Goal: Task Accomplishment & Management: Use online tool/utility

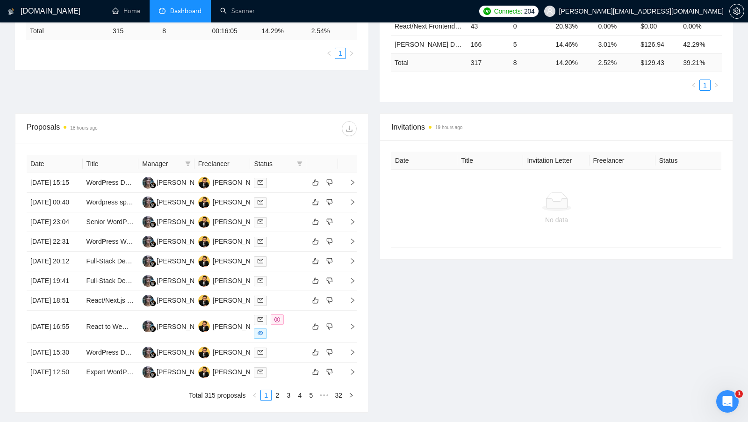
scroll to position [222, 0]
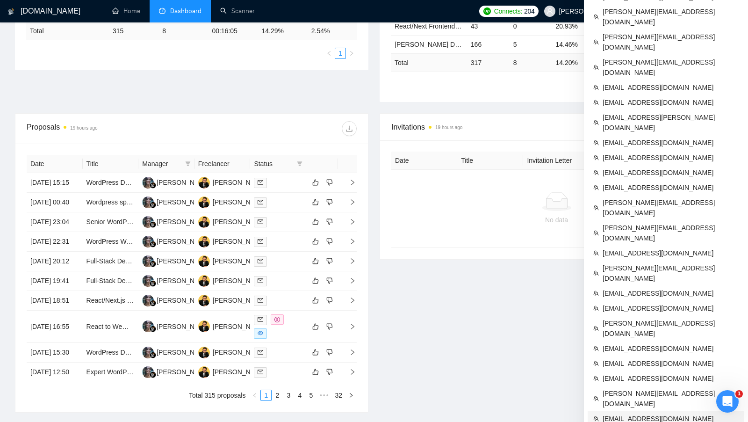
click at [621, 411] on li "[EMAIL_ADDRESS][DOMAIN_NAME]" at bounding box center [666, 418] width 157 height 15
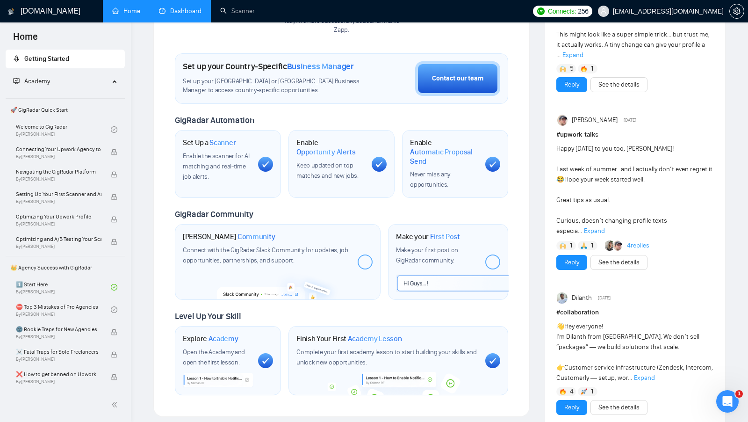
click at [189, 11] on link "Dashboard" at bounding box center [180, 11] width 43 height 8
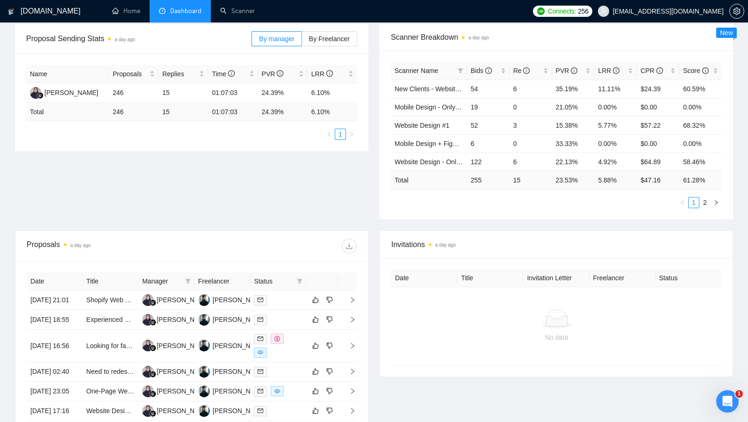
scroll to position [178, 0]
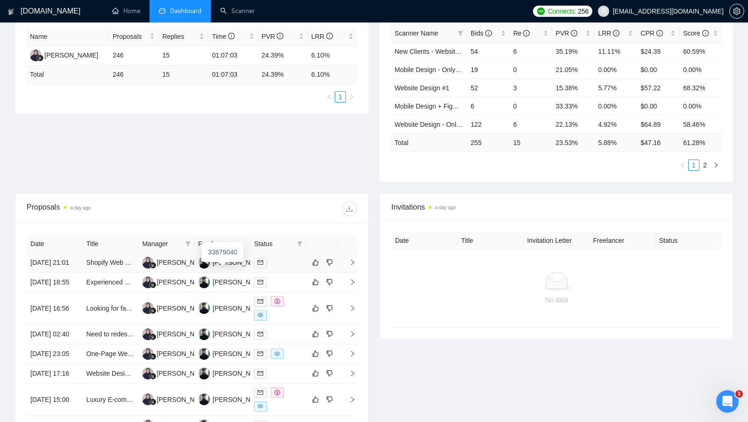
click at [233, 261] on div "33879040" at bounding box center [223, 252] width 42 height 20
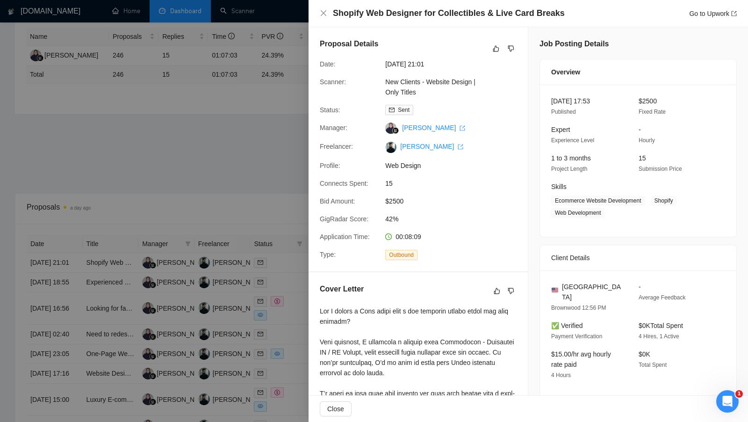
click at [232, 269] on div at bounding box center [374, 211] width 748 height 422
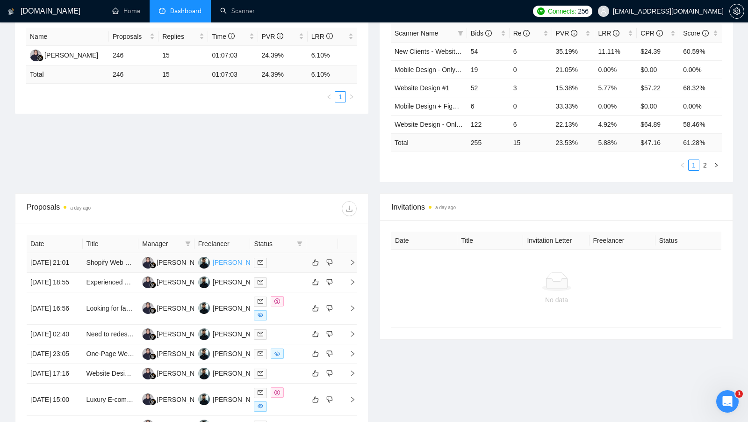
click at [232, 266] on div "Arman Robin" at bounding box center [240, 262] width 54 height 10
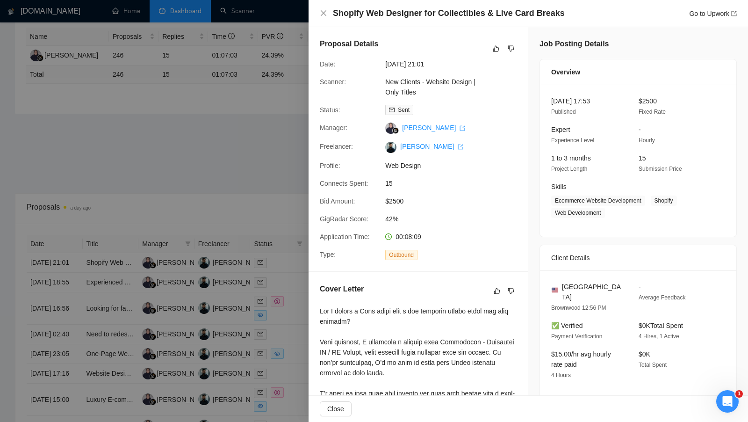
click at [182, 172] on div at bounding box center [374, 211] width 748 height 422
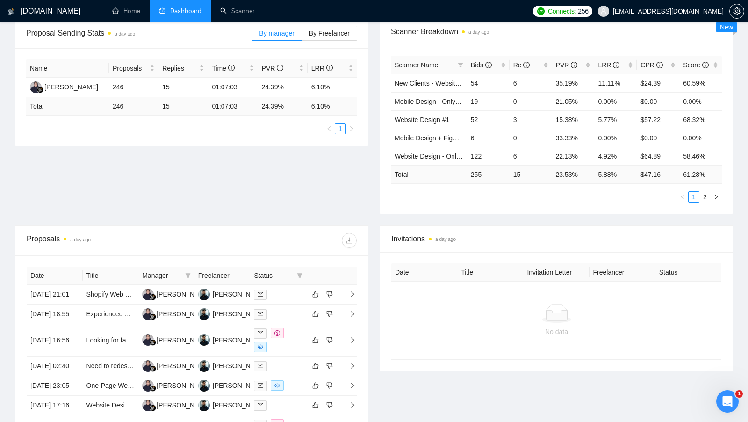
scroll to position [147, 0]
click at [277, 295] on div at bounding box center [278, 293] width 49 height 11
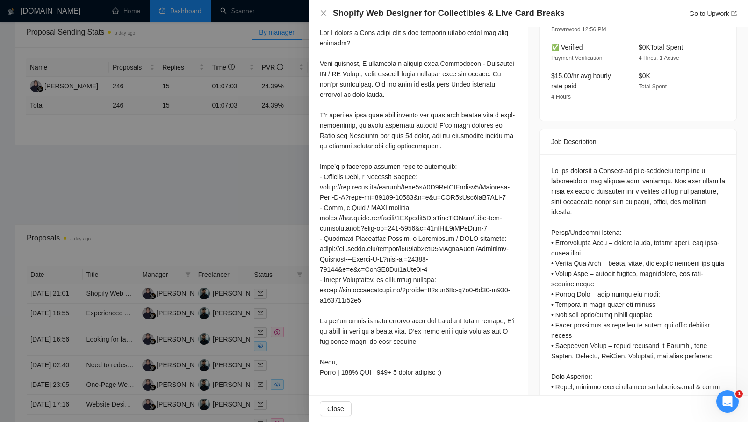
scroll to position [326, 0]
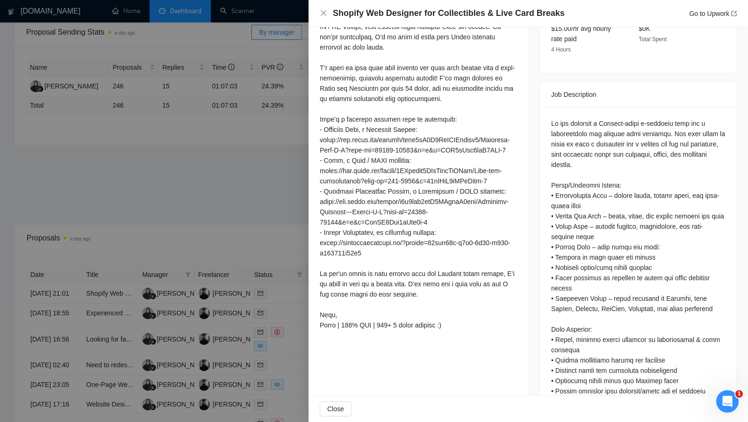
click at [269, 222] on div at bounding box center [374, 211] width 748 height 422
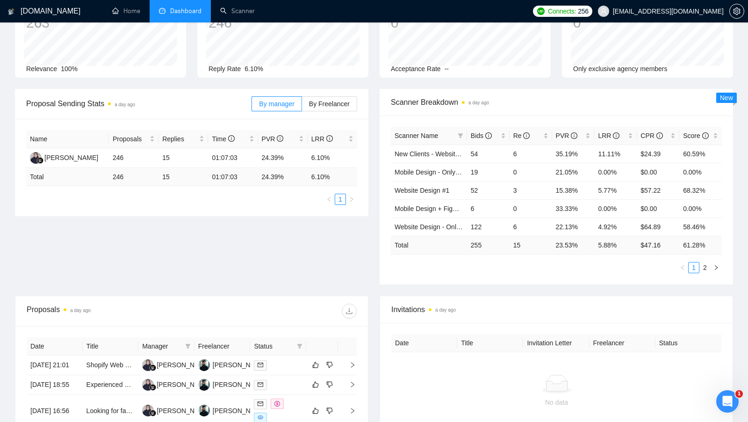
scroll to position [0, 0]
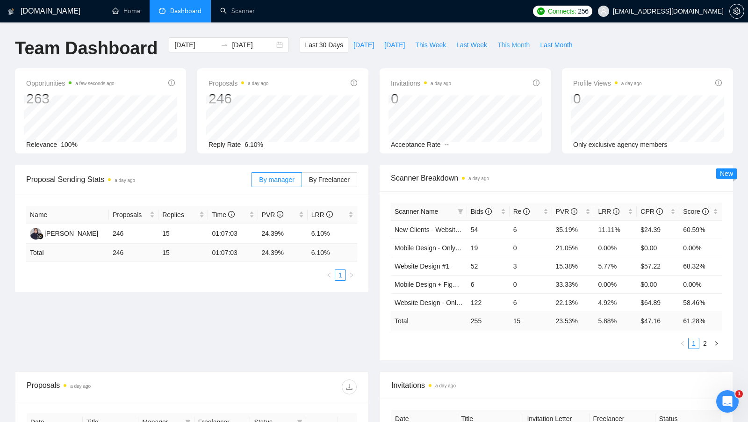
click at [516, 47] on span "This Month" at bounding box center [514, 45] width 32 height 10
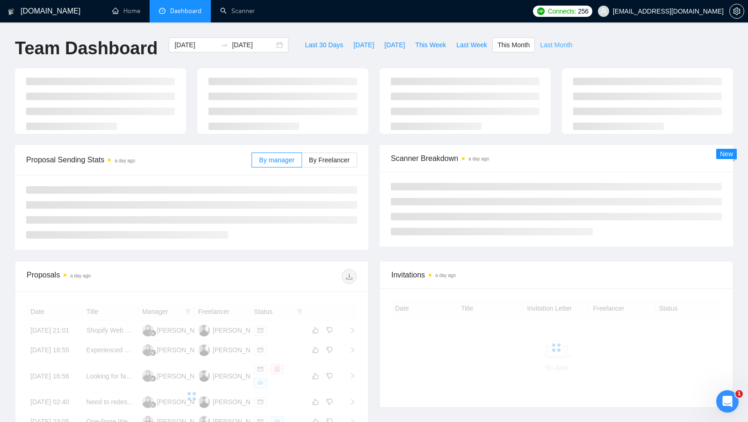
type input "2025-08-01"
type input "2025-08-31"
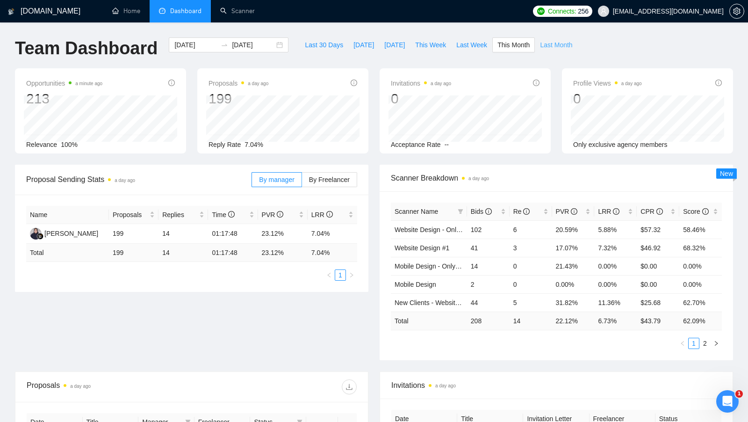
click at [558, 48] on span "Last Month" at bounding box center [556, 45] width 32 height 10
type input "2025-07-01"
type input "2025-07-31"
click at [519, 42] on span "This Month" at bounding box center [514, 45] width 32 height 10
type input "2025-08-01"
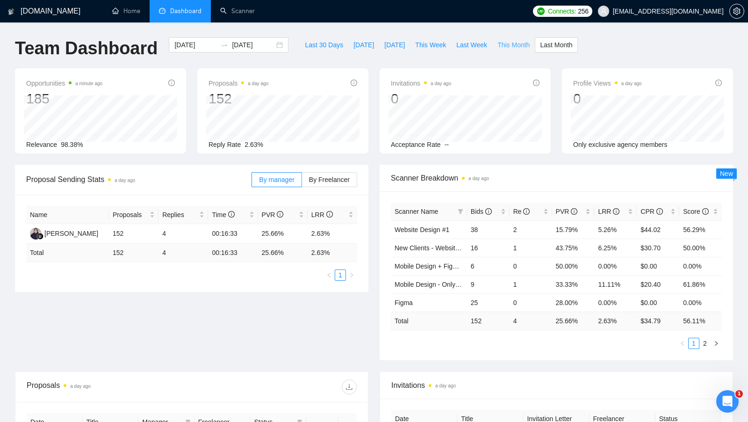
type input "2025-08-31"
click at [735, 15] on button "button" at bounding box center [737, 11] width 15 height 15
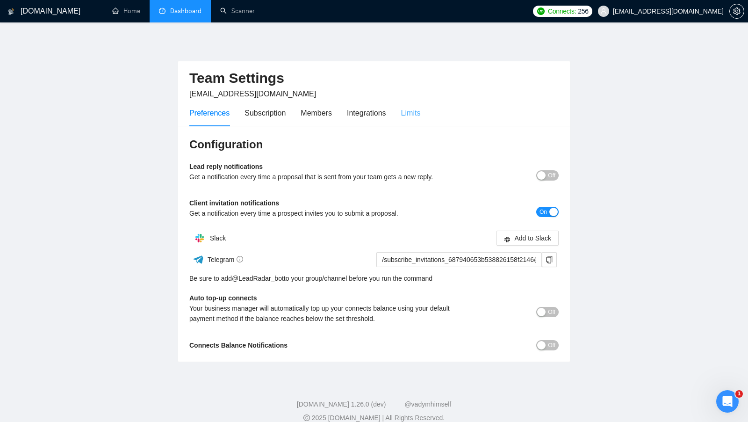
click at [412, 104] on div "Limits" at bounding box center [411, 113] width 20 height 27
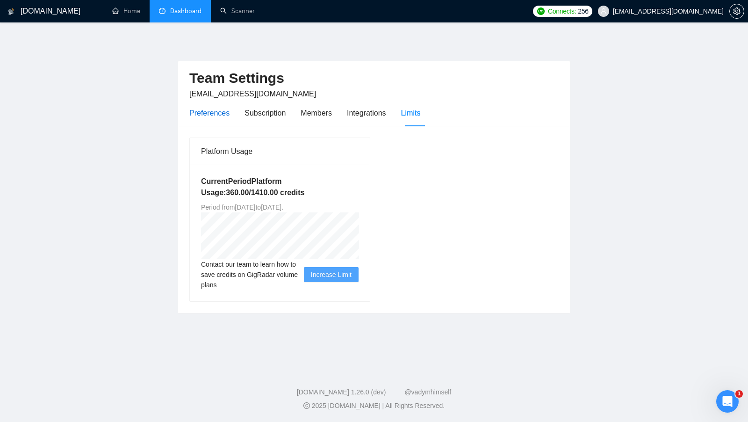
click at [205, 110] on div "Preferences" at bounding box center [209, 113] width 40 height 12
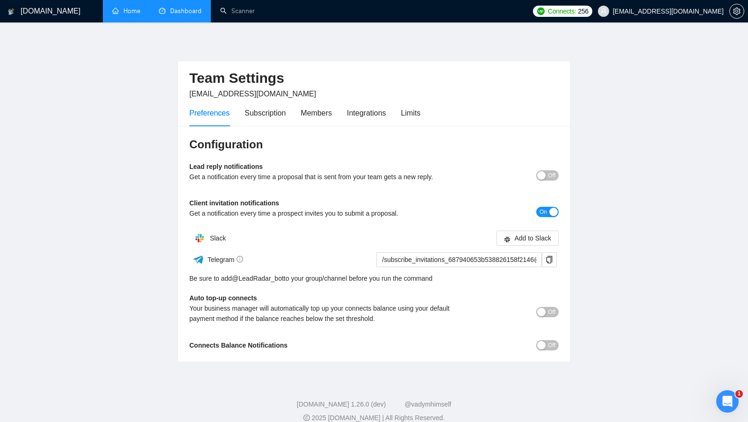
click at [116, 15] on link "Home" at bounding box center [126, 11] width 28 height 8
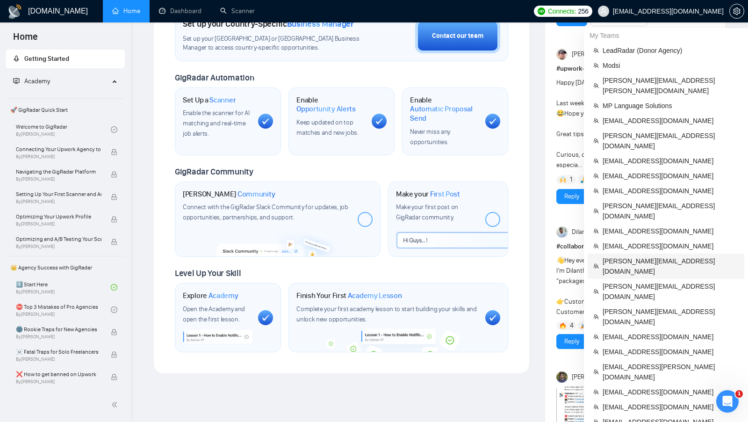
scroll to position [576, 0]
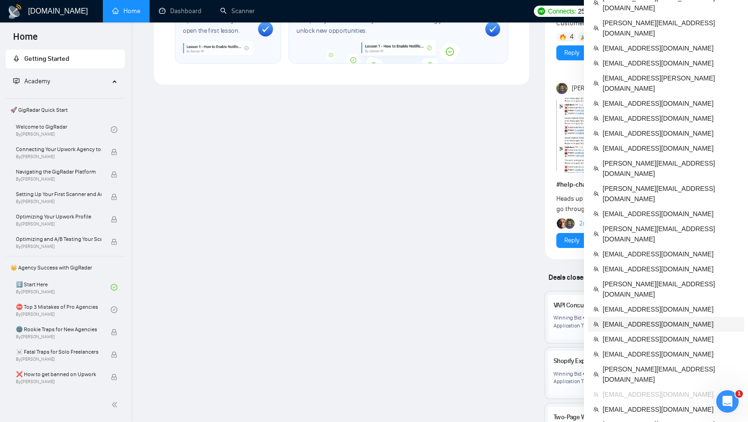
click at [666, 319] on span "[EMAIL_ADDRESS][DOMAIN_NAME]" at bounding box center [671, 324] width 136 height 10
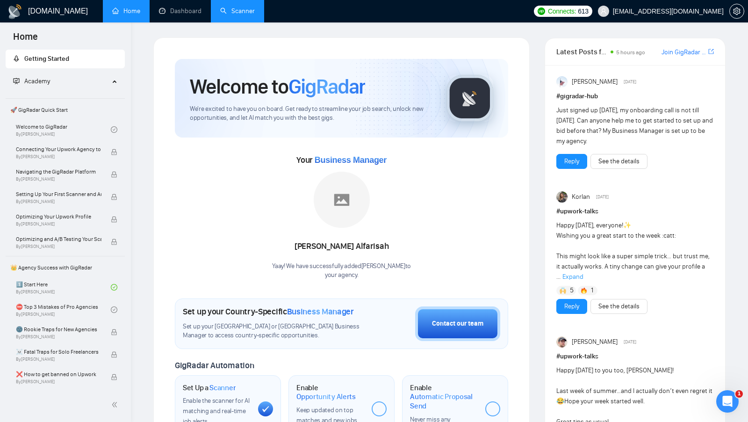
click at [229, 7] on link "Scanner" at bounding box center [237, 11] width 35 height 8
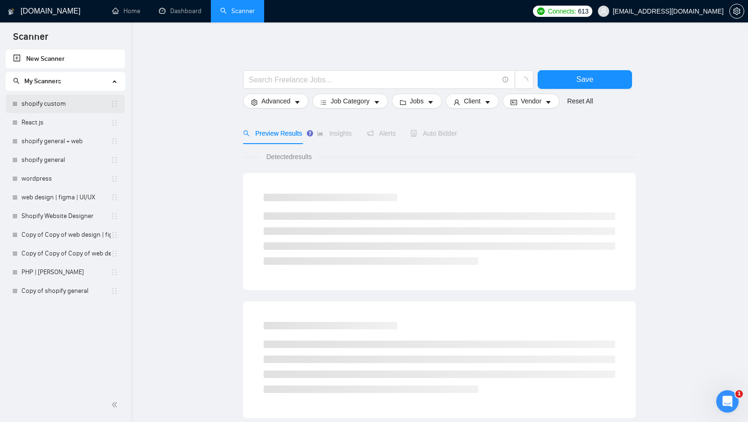
click at [71, 101] on link "shopify custom" at bounding box center [66, 103] width 89 height 19
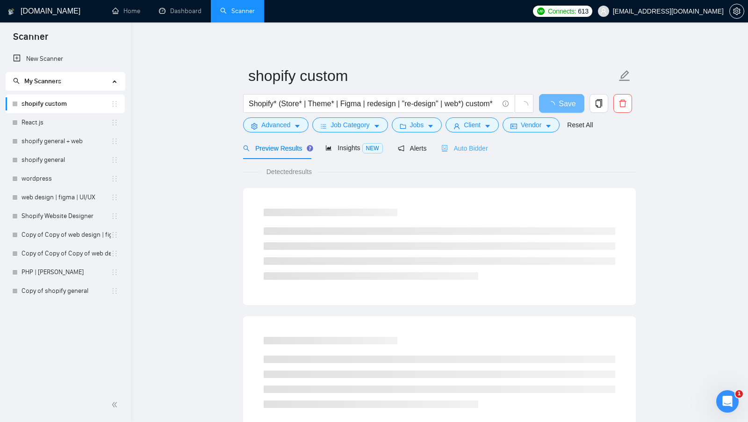
click at [447, 155] on div "Auto Bidder" at bounding box center [465, 148] width 46 height 22
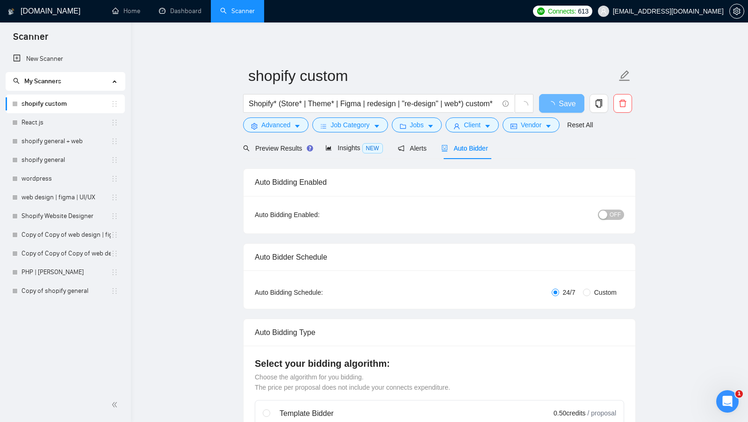
radio input "false"
radio input "true"
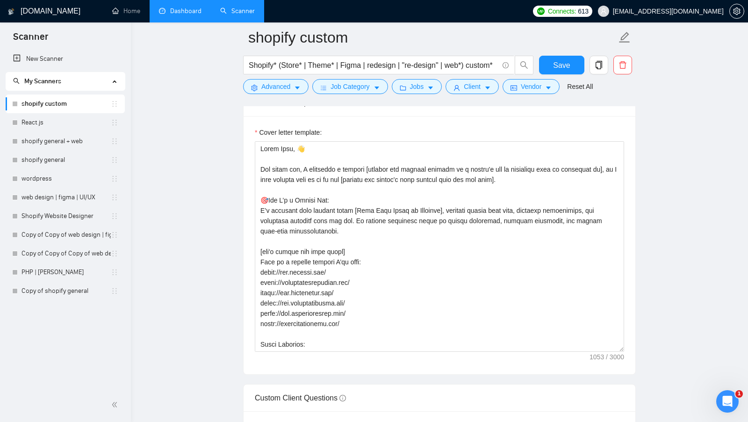
click at [177, 15] on link "Dashboard" at bounding box center [180, 11] width 43 height 8
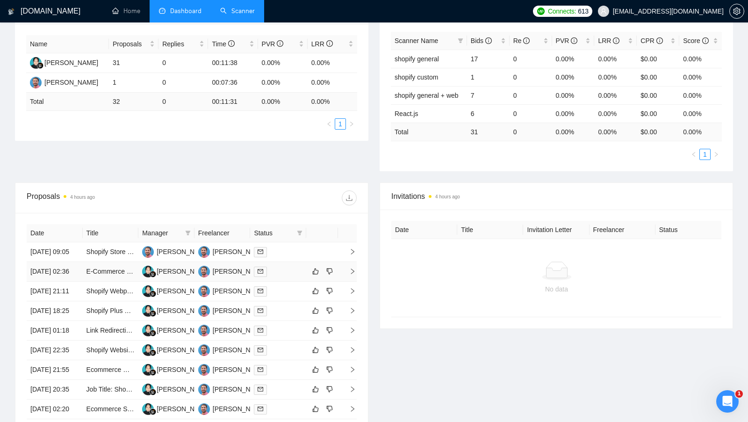
scroll to position [172, 0]
click at [228, 277] on div "15303401" at bounding box center [225, 269] width 42 height 20
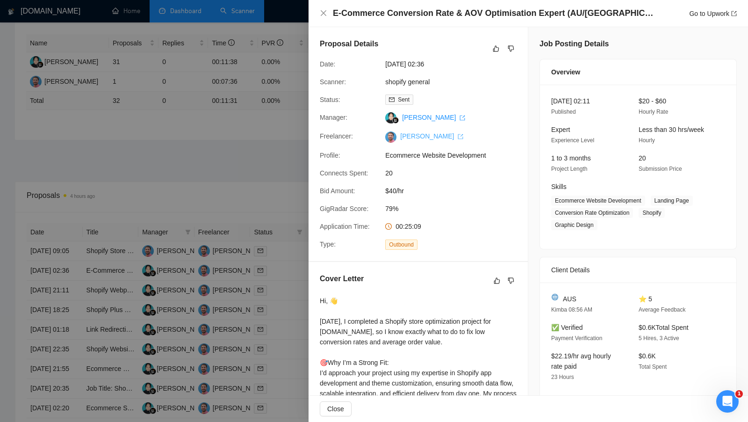
click at [427, 135] on link "[PERSON_NAME]" at bounding box center [431, 135] width 63 height 7
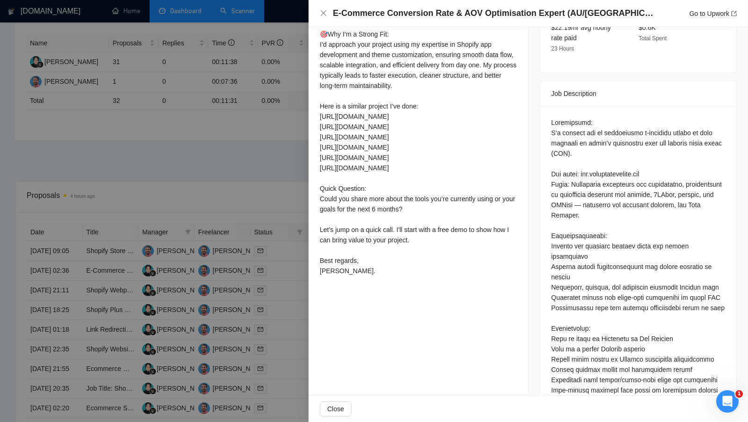
scroll to position [333, 0]
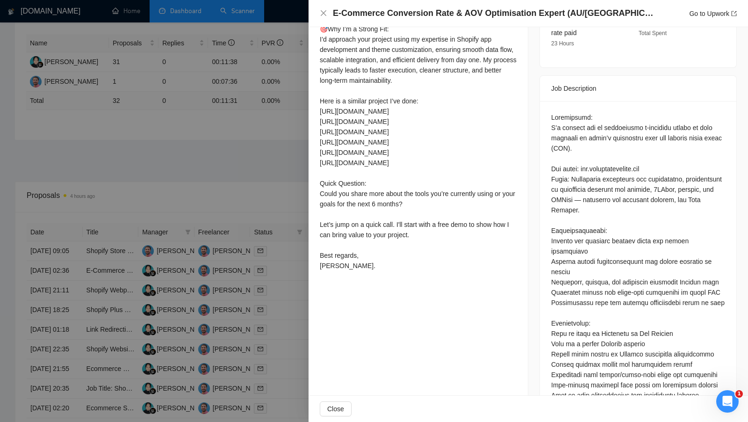
click at [289, 186] on div at bounding box center [374, 211] width 748 height 422
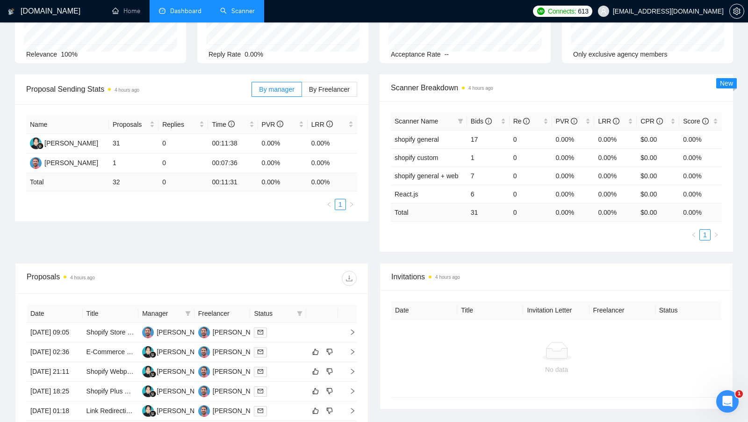
scroll to position [0, 0]
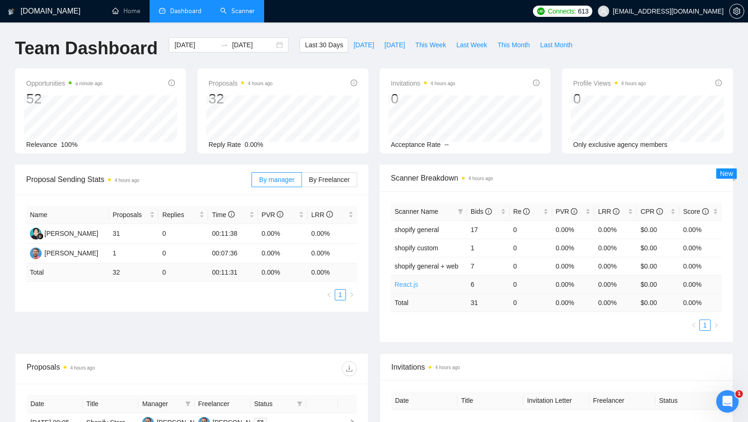
click at [406, 281] on link "React.js" at bounding box center [407, 284] width 24 height 7
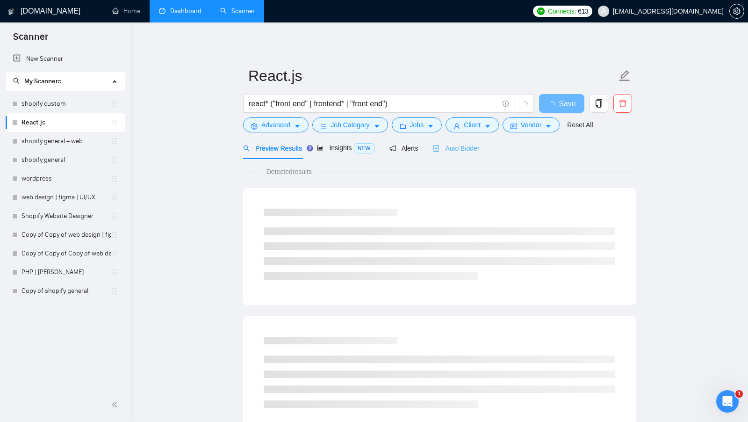
click at [458, 156] on div "Auto Bidder" at bounding box center [456, 148] width 46 height 22
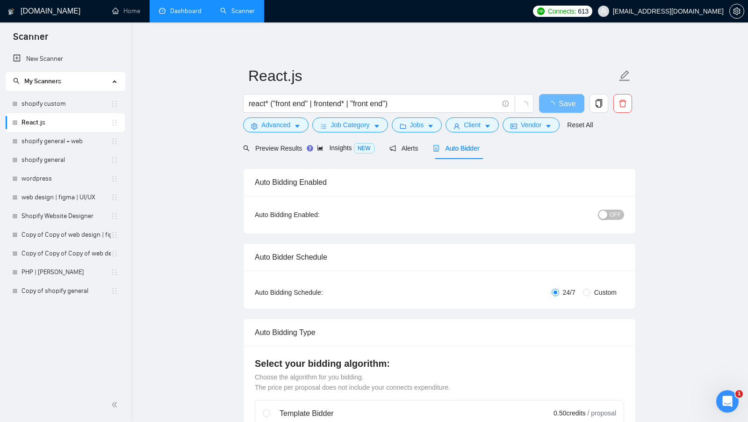
radio input "false"
radio input "true"
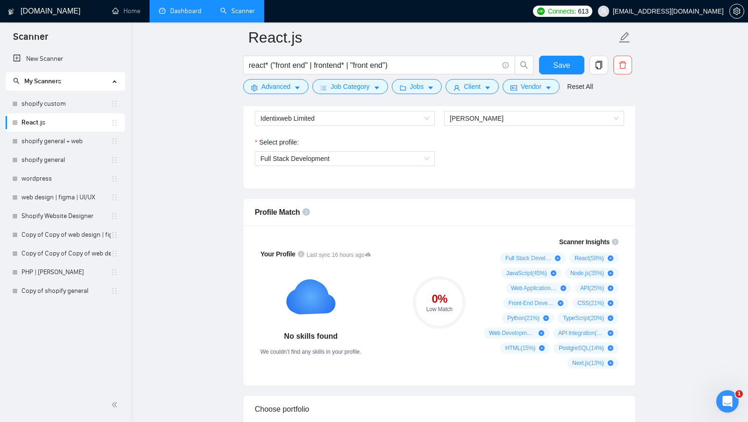
scroll to position [631, 0]
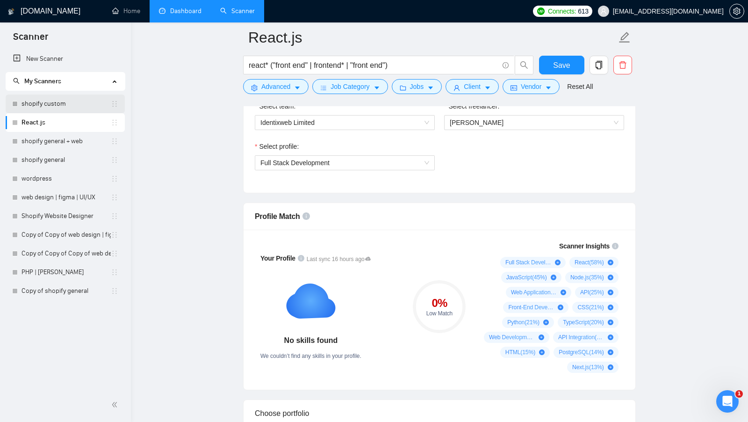
click at [65, 111] on link "shopify custom" at bounding box center [66, 103] width 89 height 19
click at [76, 105] on link "shopify custom" at bounding box center [66, 103] width 89 height 19
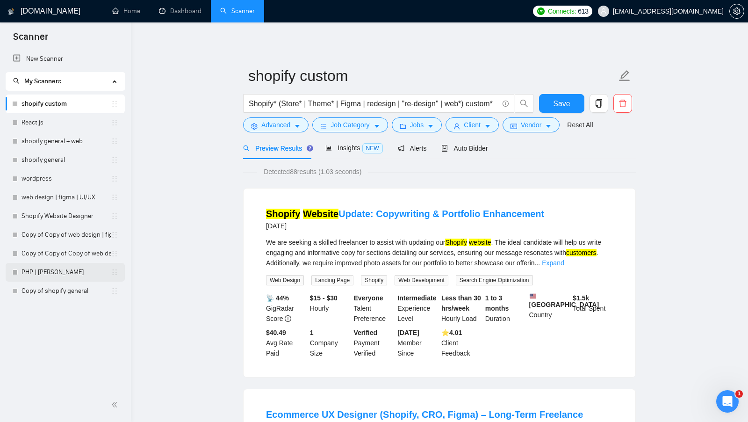
click at [57, 278] on link "PHP | [PERSON_NAME]" at bounding box center [66, 272] width 89 height 19
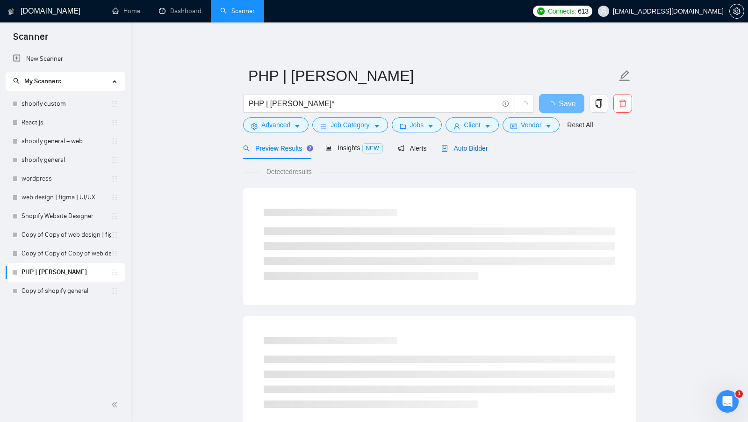
click at [467, 146] on span "Auto Bidder" at bounding box center [465, 148] width 46 height 7
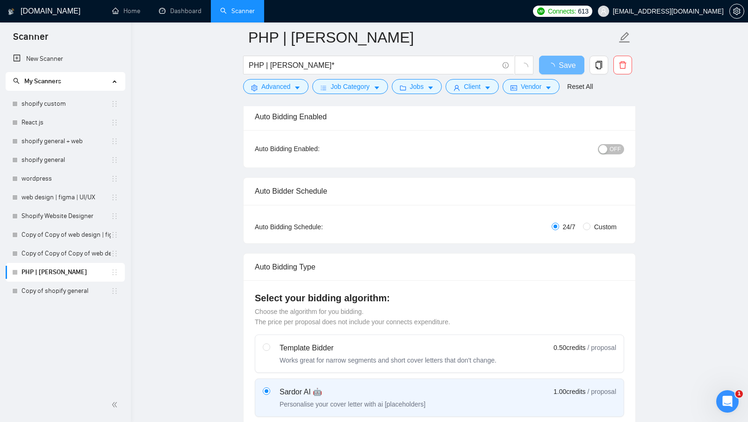
scroll to position [59, 0]
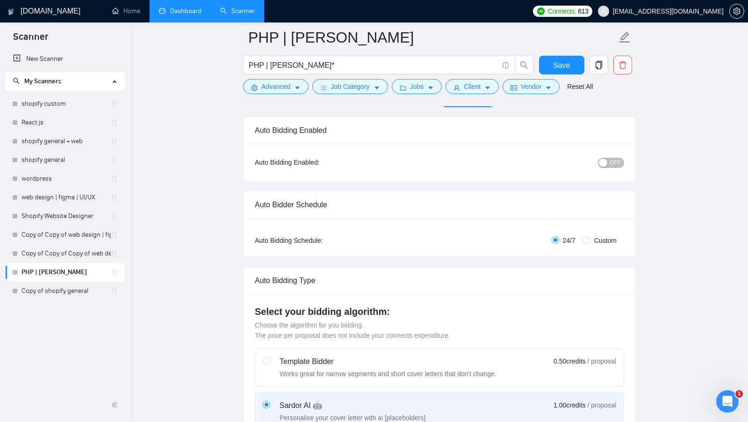
click at [176, 14] on link "Dashboard" at bounding box center [180, 11] width 43 height 8
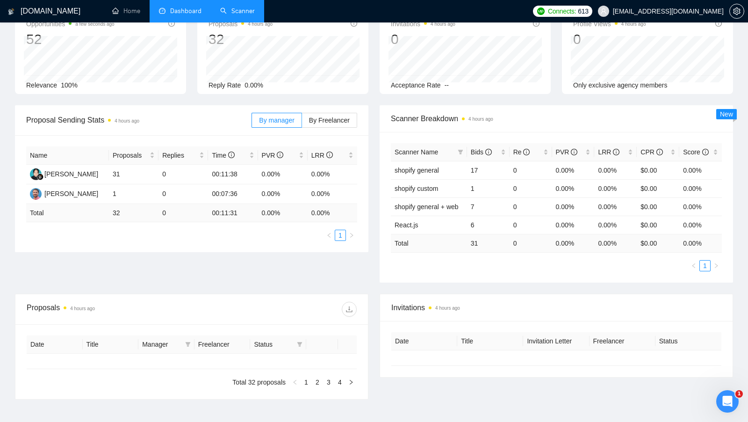
type input "[DATE]"
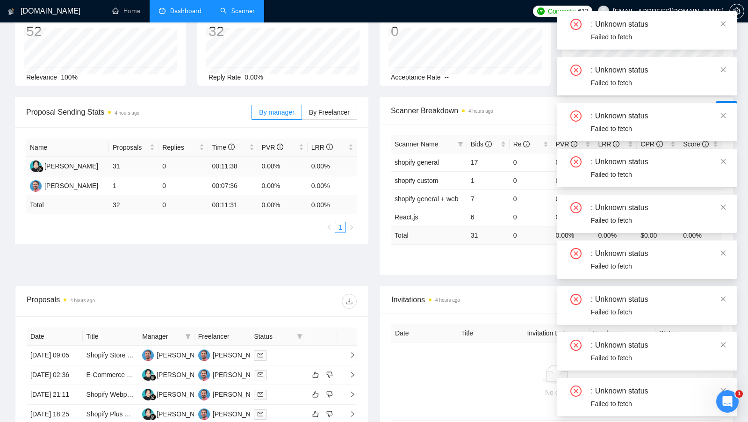
scroll to position [66, 0]
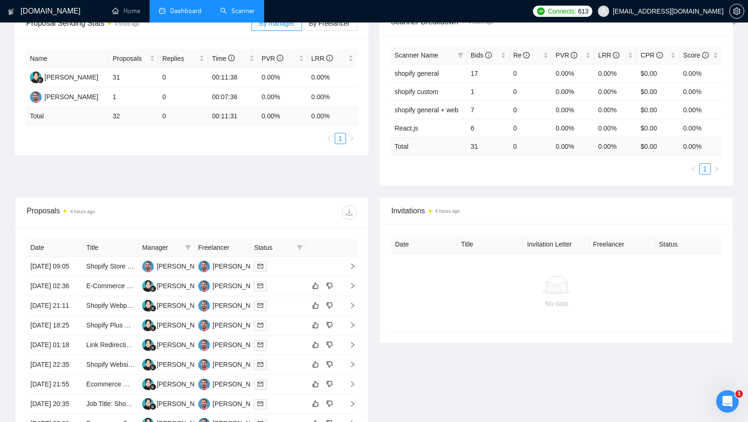
click at [229, 235] on div "Date Title Manager Freelancer Status [DATE] 09:05 Shopify Store Localization [P…" at bounding box center [191, 355] width 353 height 256
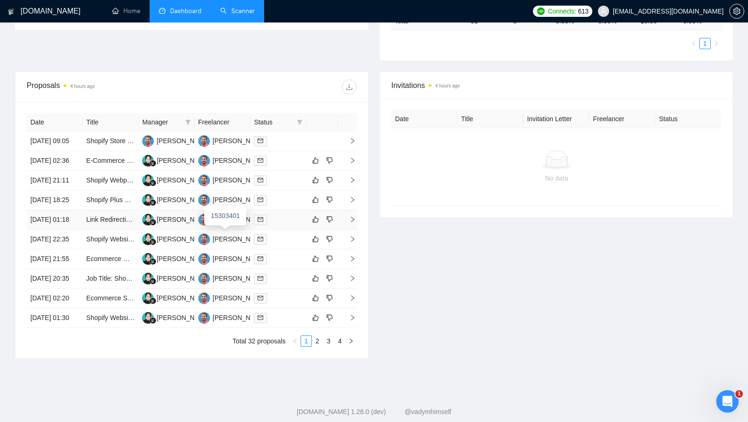
scroll to position [297, 0]
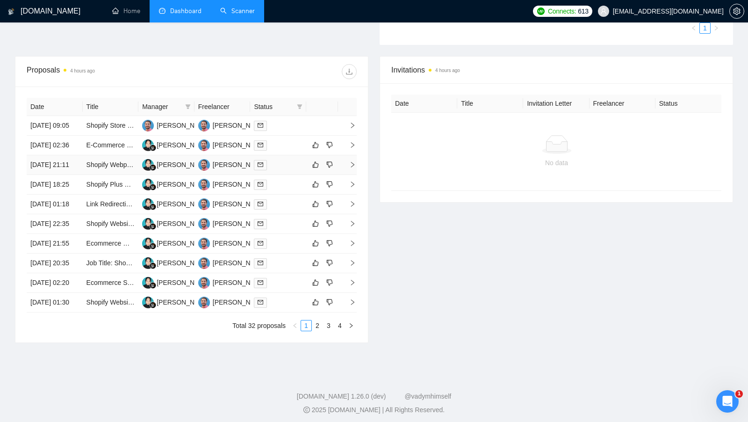
click at [278, 170] on div at bounding box center [278, 164] width 49 height 11
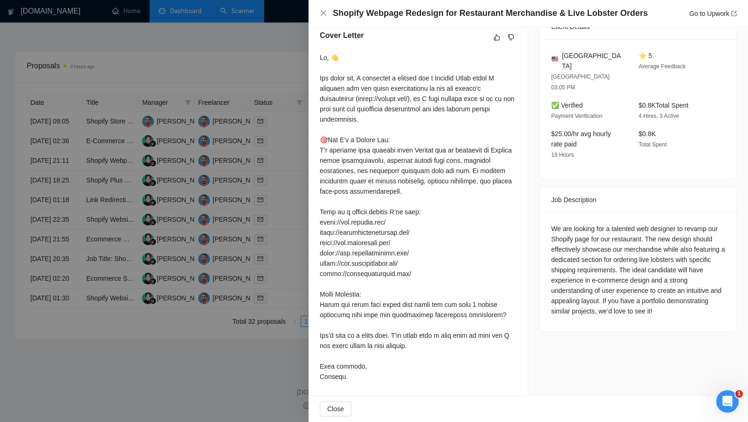
scroll to position [340, 0]
click at [320, 217] on div at bounding box center [418, 216] width 197 height 329
click at [306, 217] on div at bounding box center [374, 211] width 748 height 422
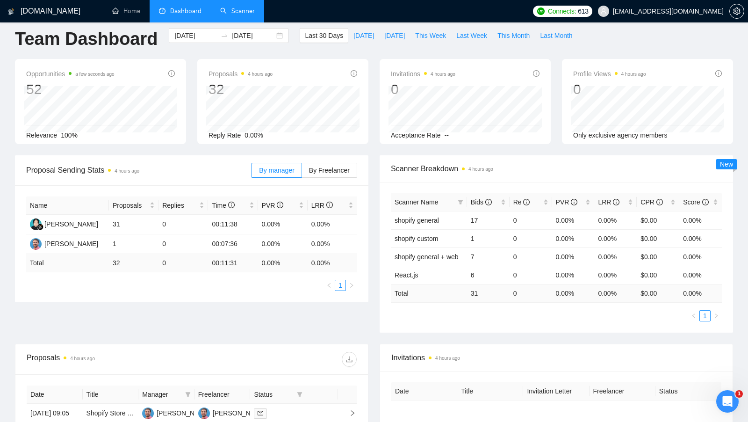
scroll to position [0, 0]
